Goal: Transaction & Acquisition: Purchase product/service

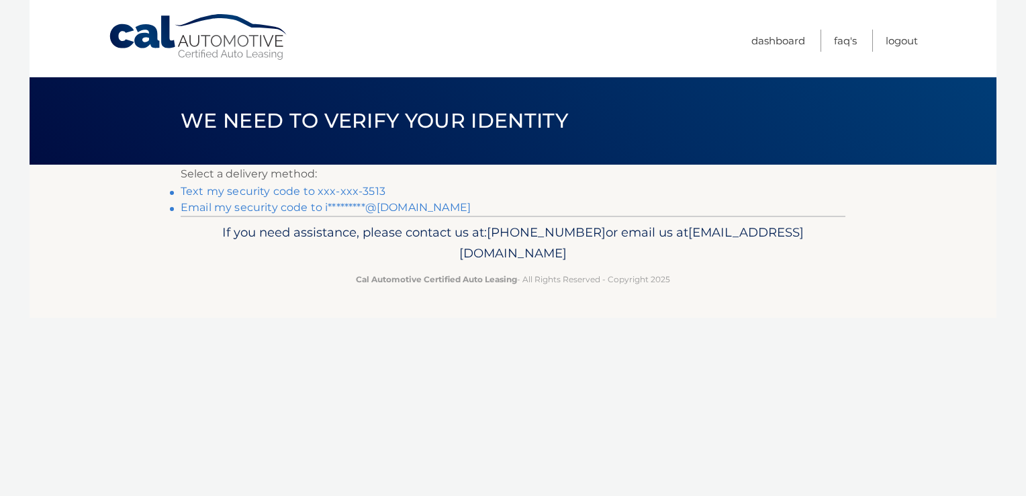
click at [255, 189] on link "Text my security code to xxx-xxx-3513" at bounding box center [283, 191] width 205 height 13
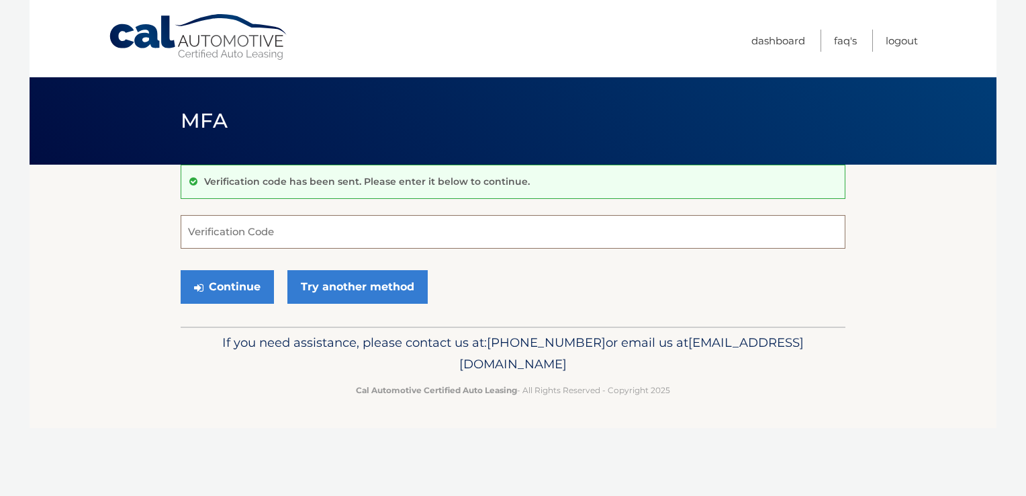
click at [247, 234] on input "Verification Code" at bounding box center [513, 232] width 665 height 34
type input "286932"
click at [181, 270] on button "Continue" at bounding box center [227, 287] width 93 height 34
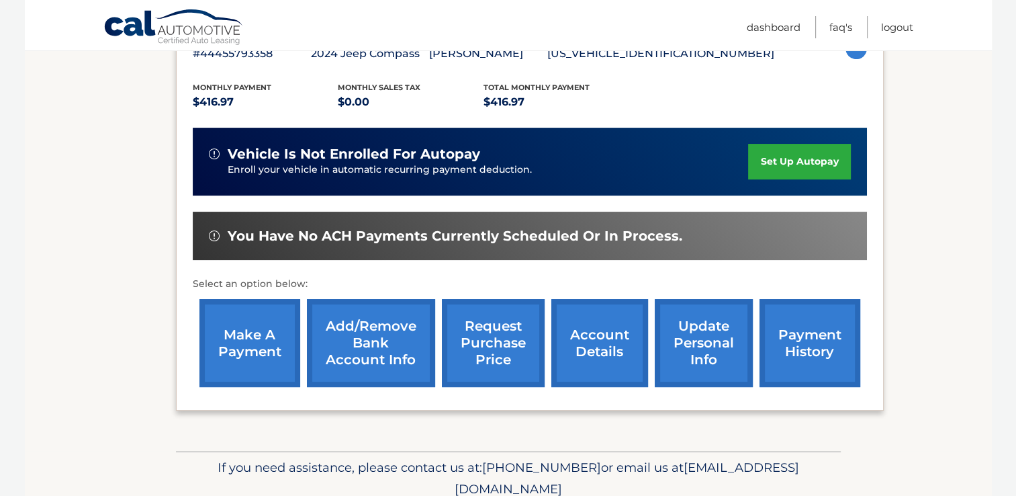
scroll to position [269, 0]
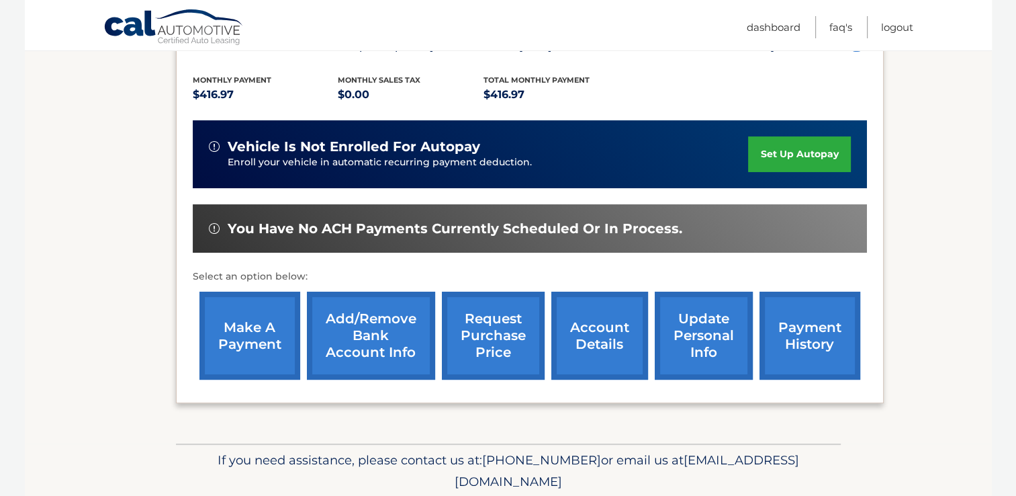
click at [786, 330] on link "payment history" at bounding box center [810, 335] width 101 height 88
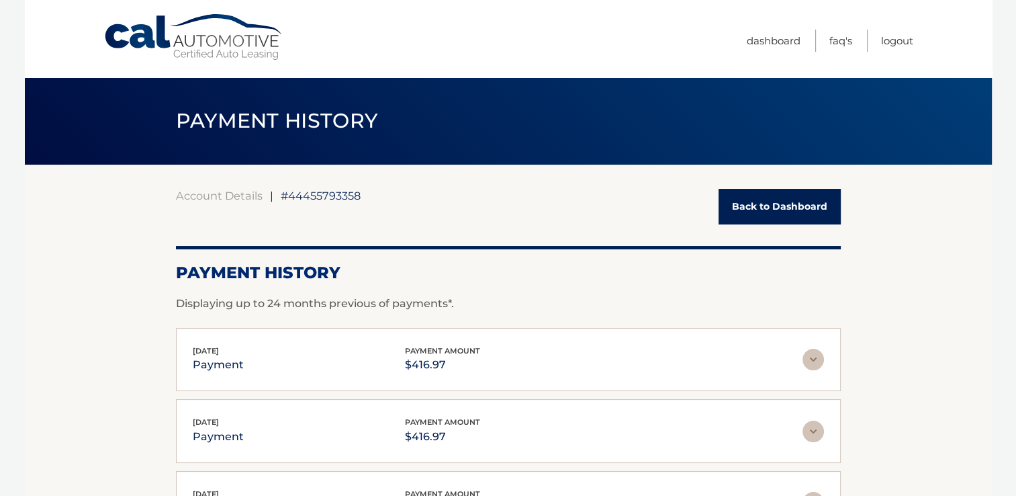
click at [778, 212] on link "Back to Dashboard" at bounding box center [780, 207] width 122 height 36
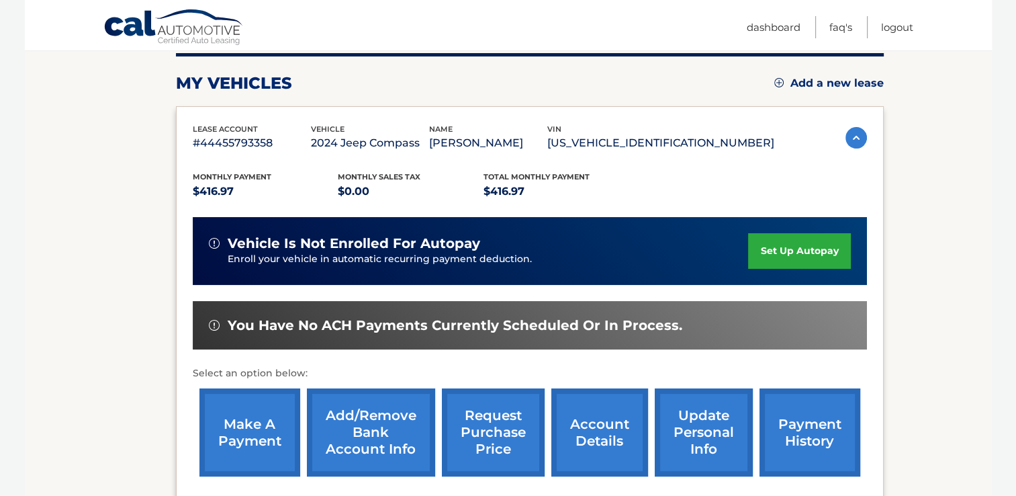
scroll to position [269, 0]
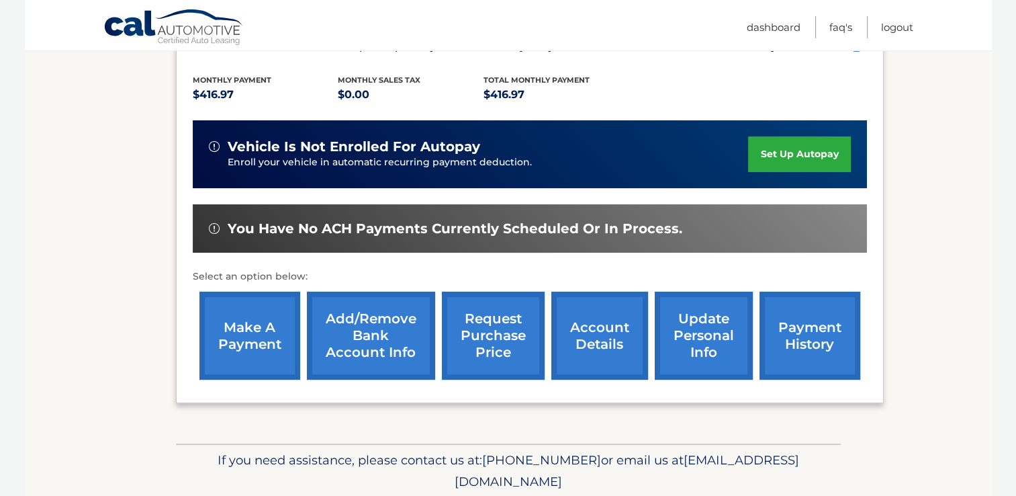
click at [251, 333] on link "make a payment" at bounding box center [249, 335] width 101 height 88
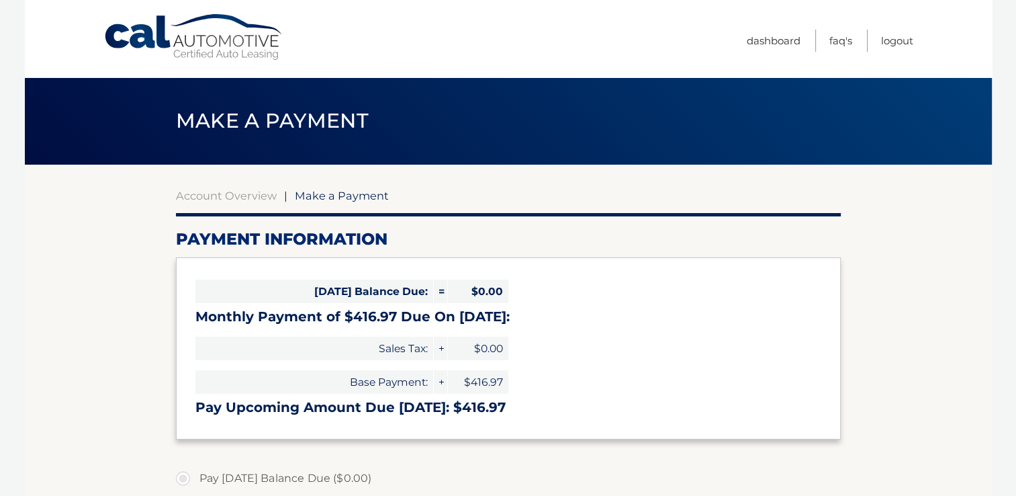
select select "NDg5NjVmNGItY2FhMS00MzNjLTkzN2EtMzg5MDE4NWY0NzI4"
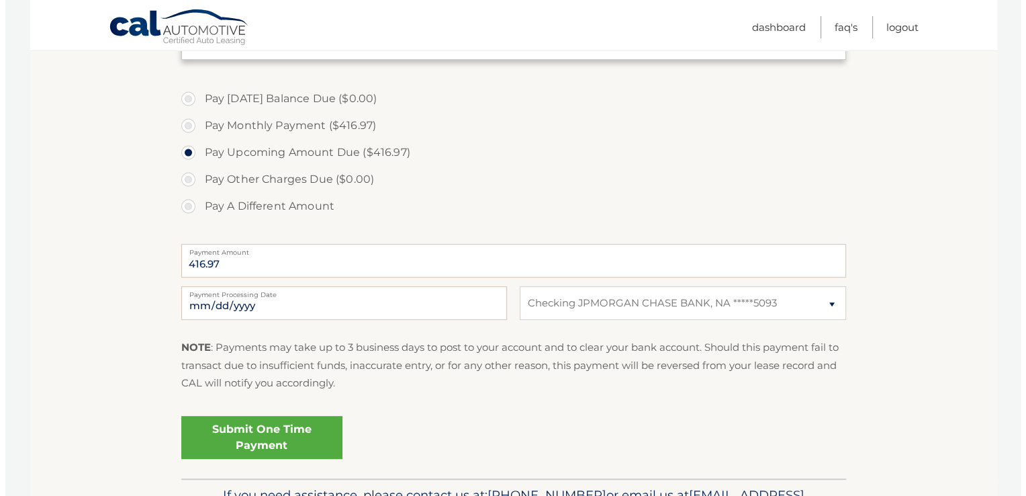
scroll to position [403, 0]
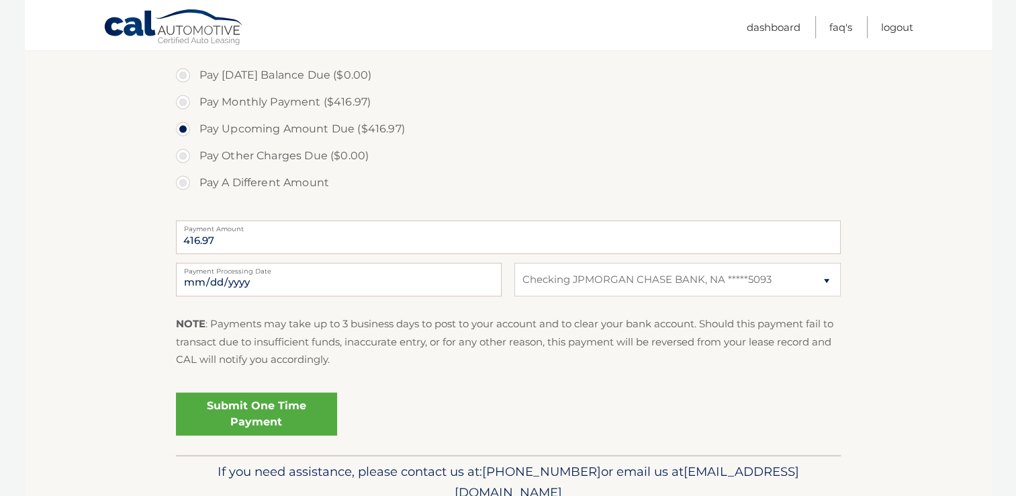
click at [243, 402] on link "Submit One Time Payment" at bounding box center [256, 413] width 161 height 43
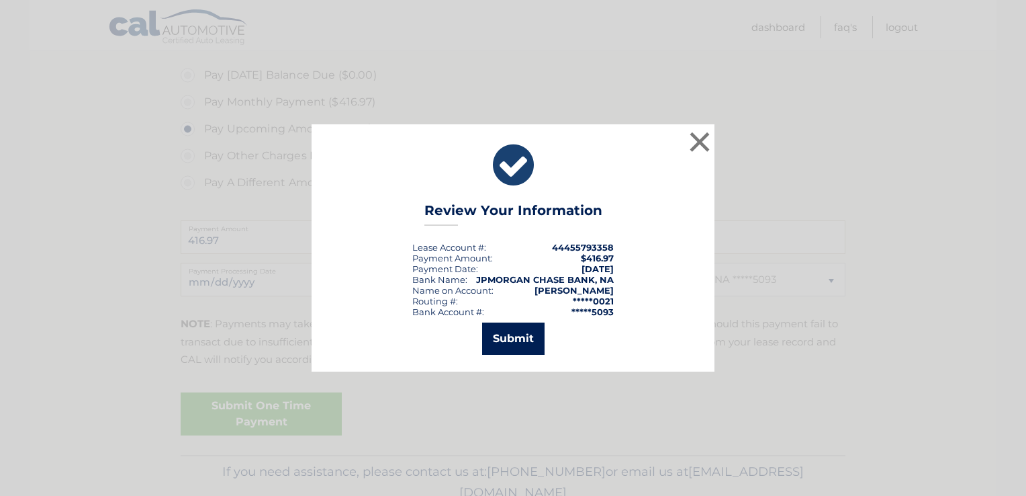
click at [489, 343] on button "Submit" at bounding box center [513, 338] width 62 height 32
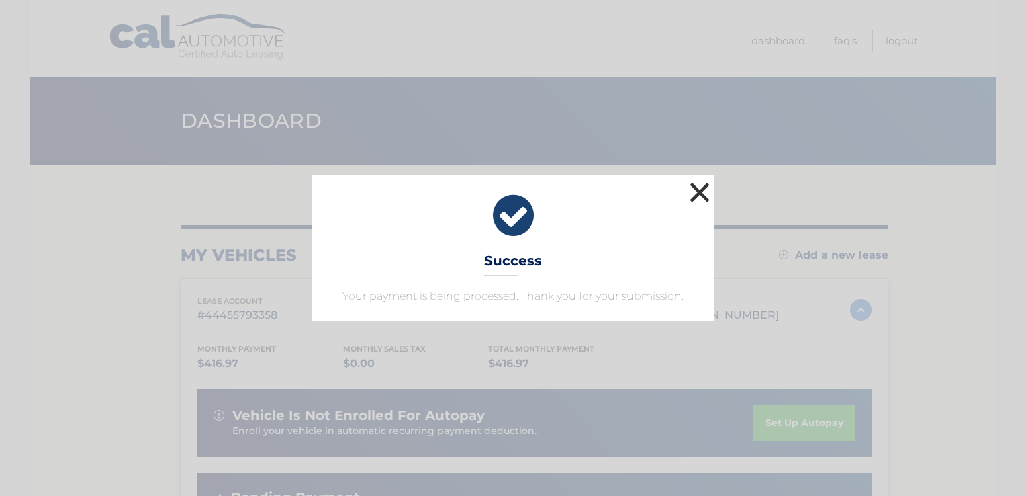
click at [694, 196] on button "×" at bounding box center [699, 192] width 27 height 27
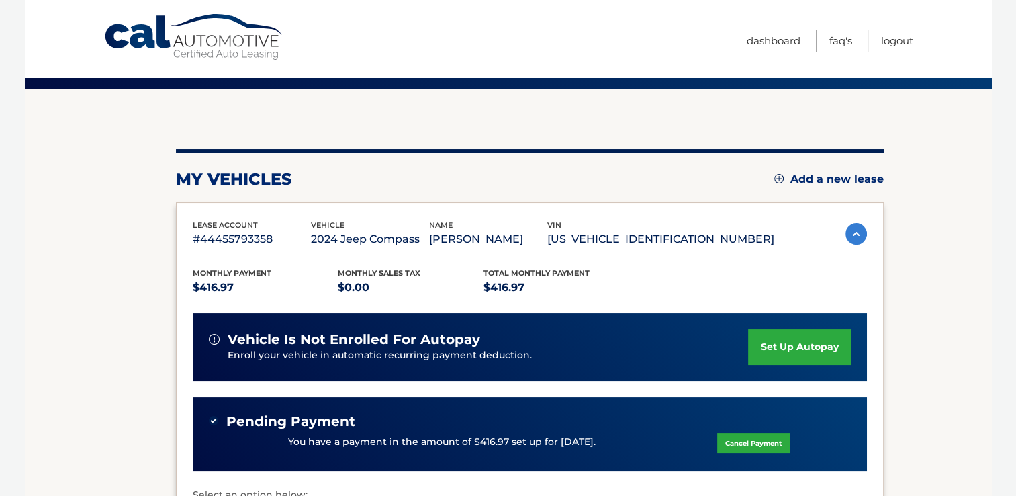
scroll to position [201, 0]
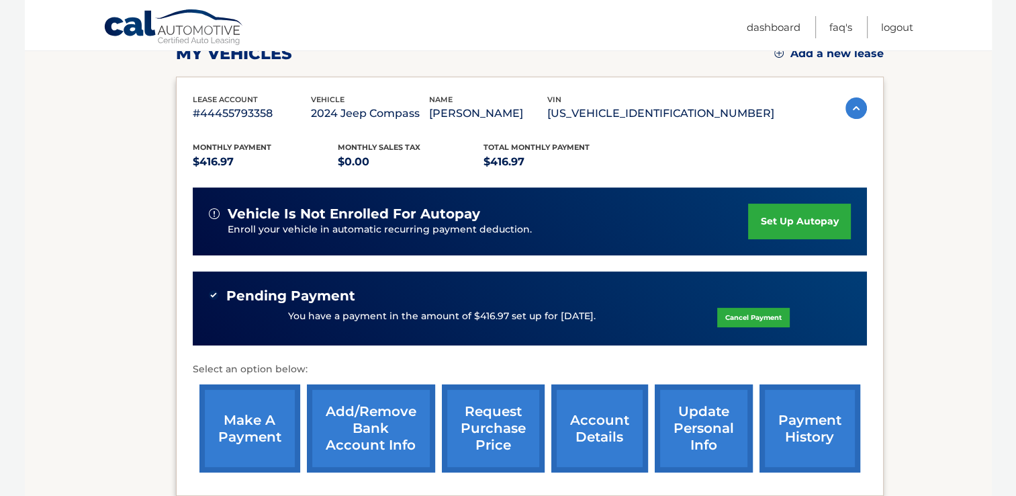
click at [792, 437] on link "payment history" at bounding box center [810, 428] width 101 height 88
